Goal: Find specific page/section

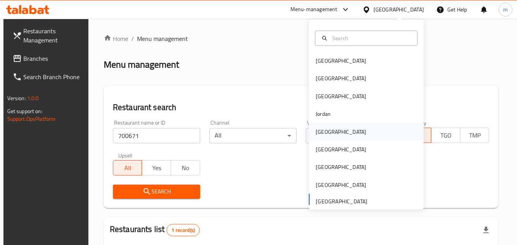
click at [337, 135] on div "[GEOGRAPHIC_DATA]" at bounding box center [366, 132] width 115 height 18
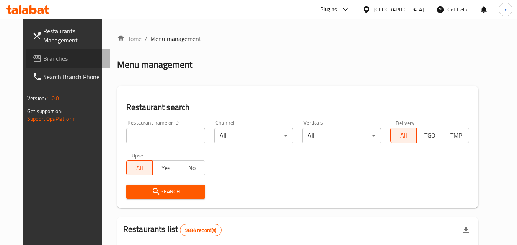
click at [43, 55] on span "Branches" at bounding box center [73, 58] width 60 height 9
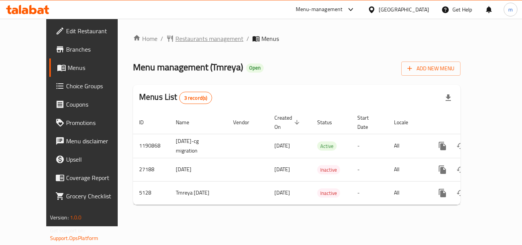
click at [187, 39] on span "Restaurants management" at bounding box center [209, 38] width 68 height 9
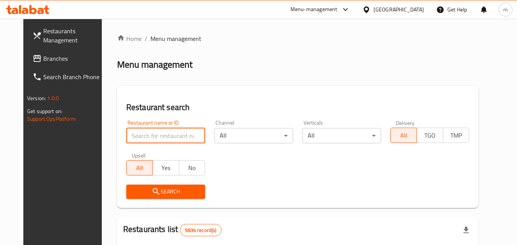
click at [170, 132] on input "search" at bounding box center [165, 135] width 79 height 15
paste input "3373"
type input "3373"
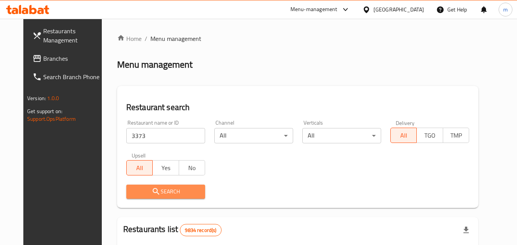
click at [171, 192] on span "Search" at bounding box center [165, 192] width 67 height 10
